Goal: Manage account settings

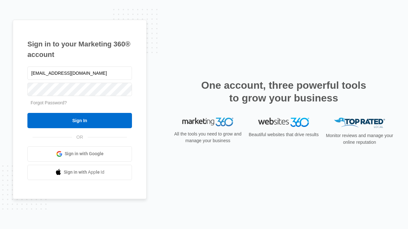
type input "dankie614@gmail.com"
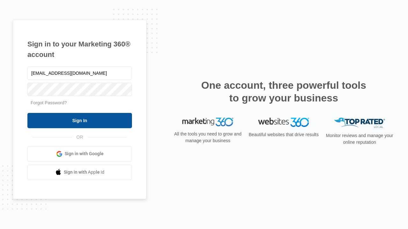
click at [80, 120] on input "Sign In" at bounding box center [79, 120] width 104 height 15
